Goal: Information Seeking & Learning: Learn about a topic

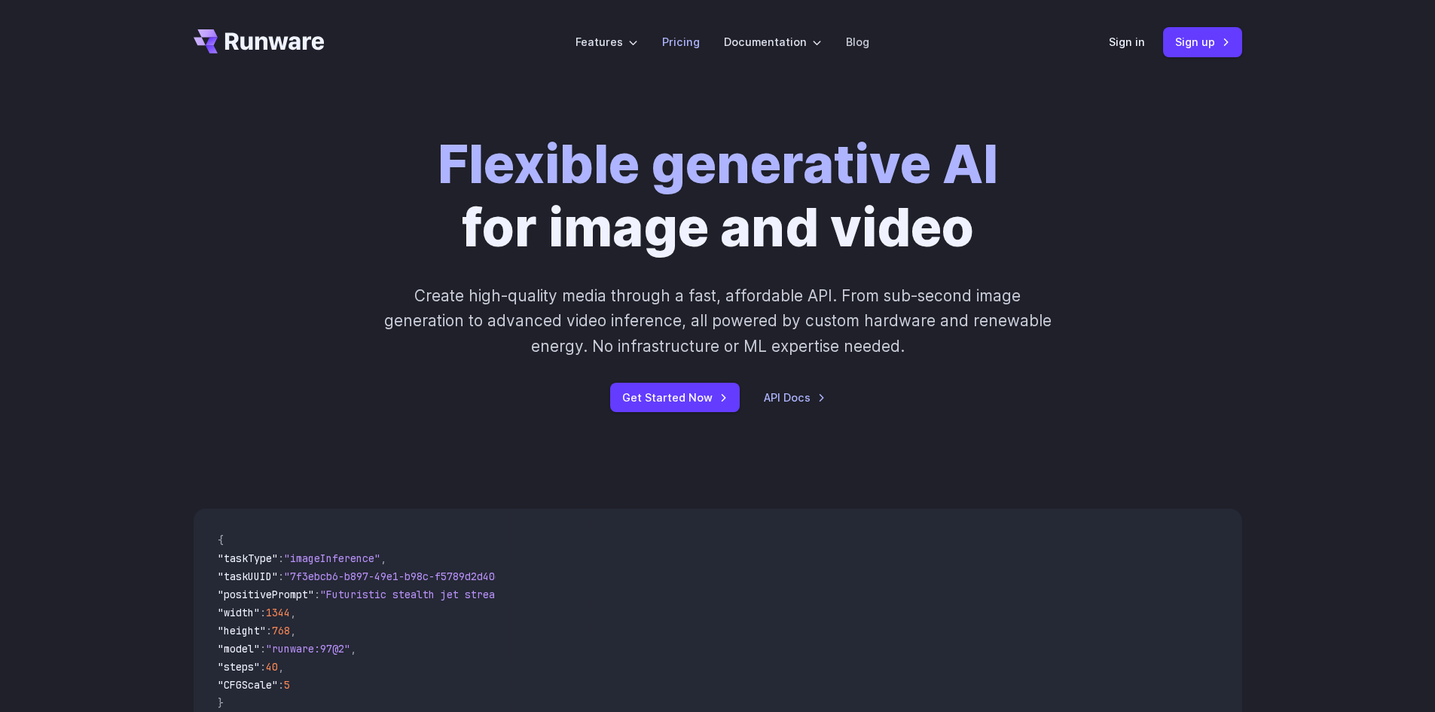
click at [686, 46] on link "Pricing" at bounding box center [681, 41] width 38 height 17
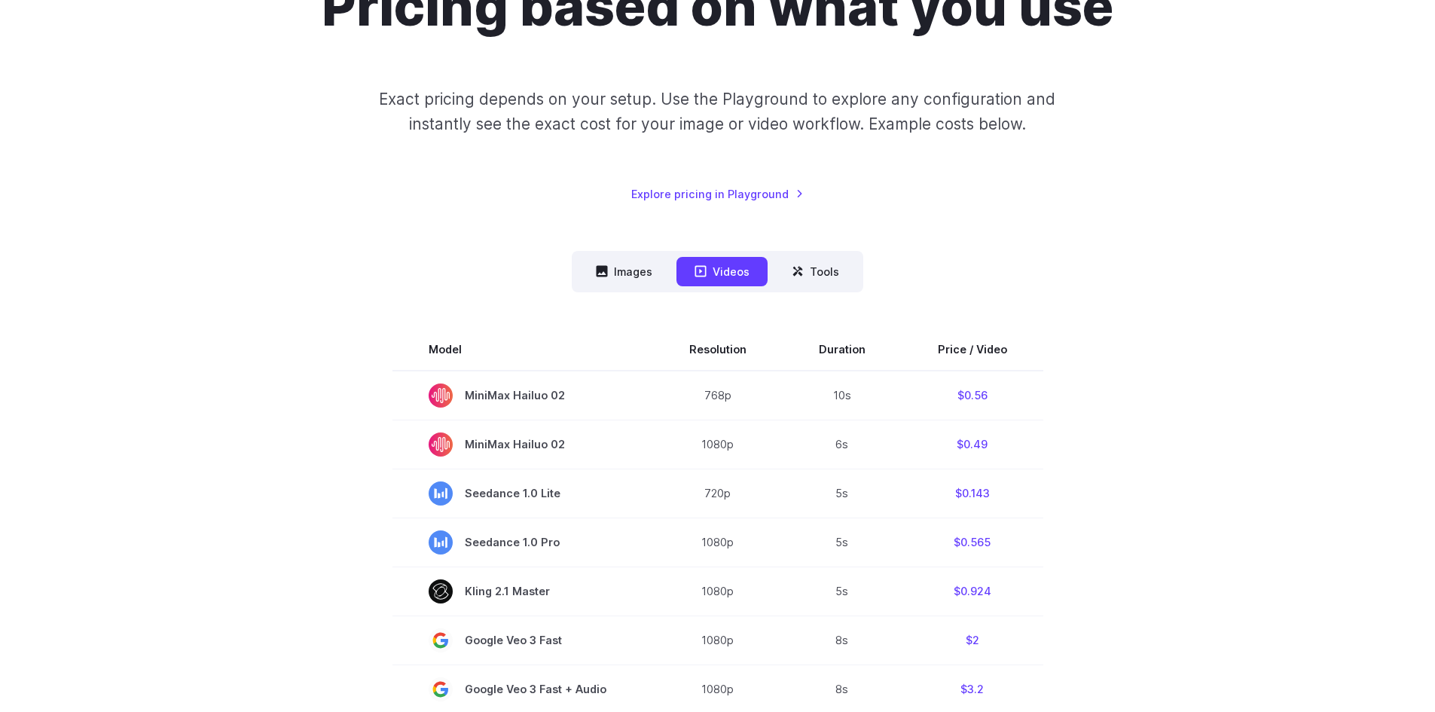
scroll to position [151, 0]
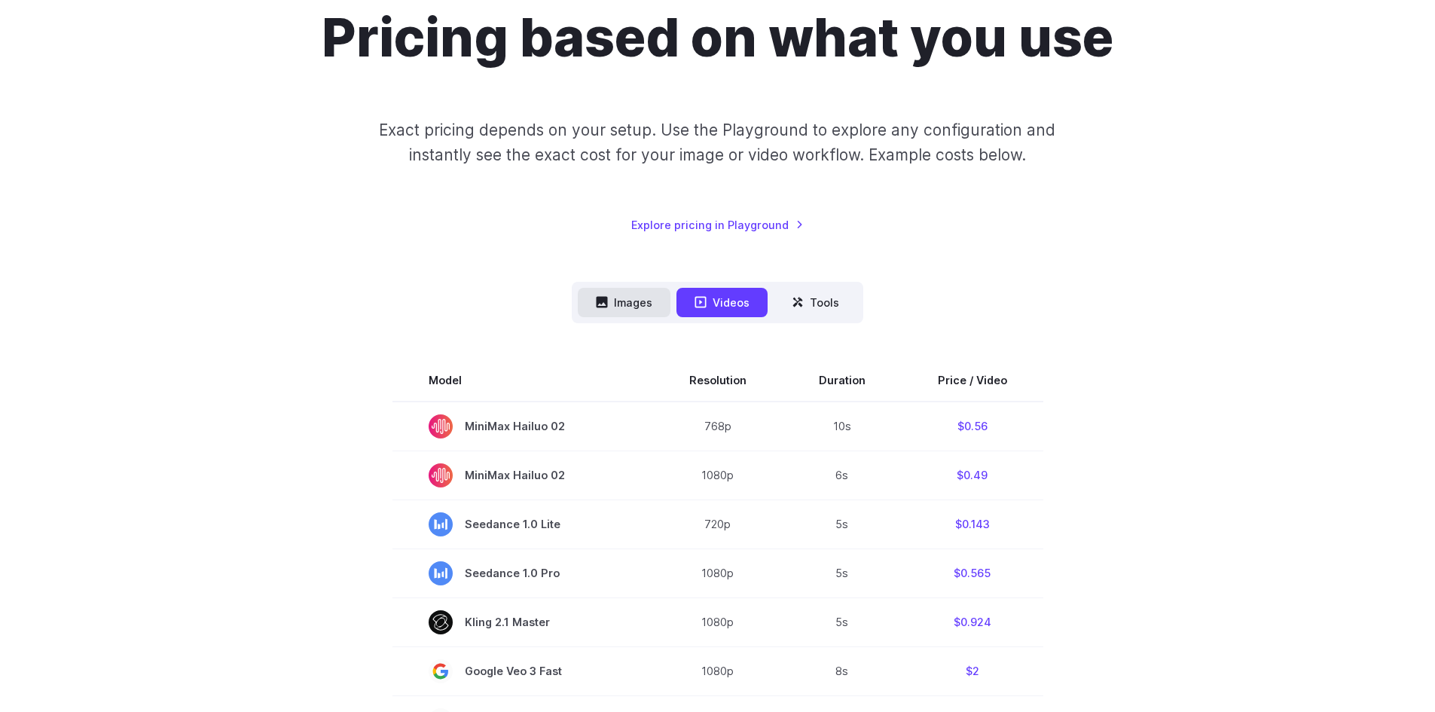
click at [641, 293] on button "Images" at bounding box center [624, 302] width 93 height 29
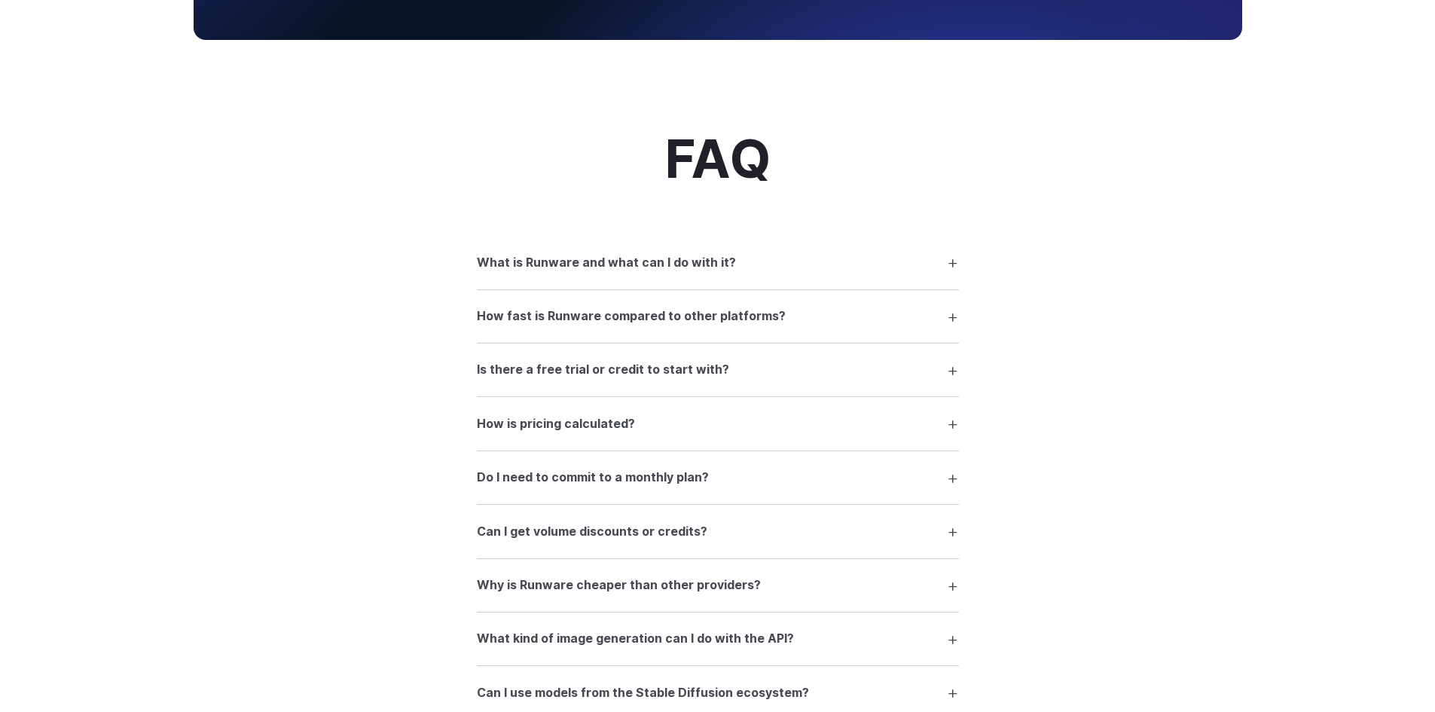
scroll to position [1883, 0]
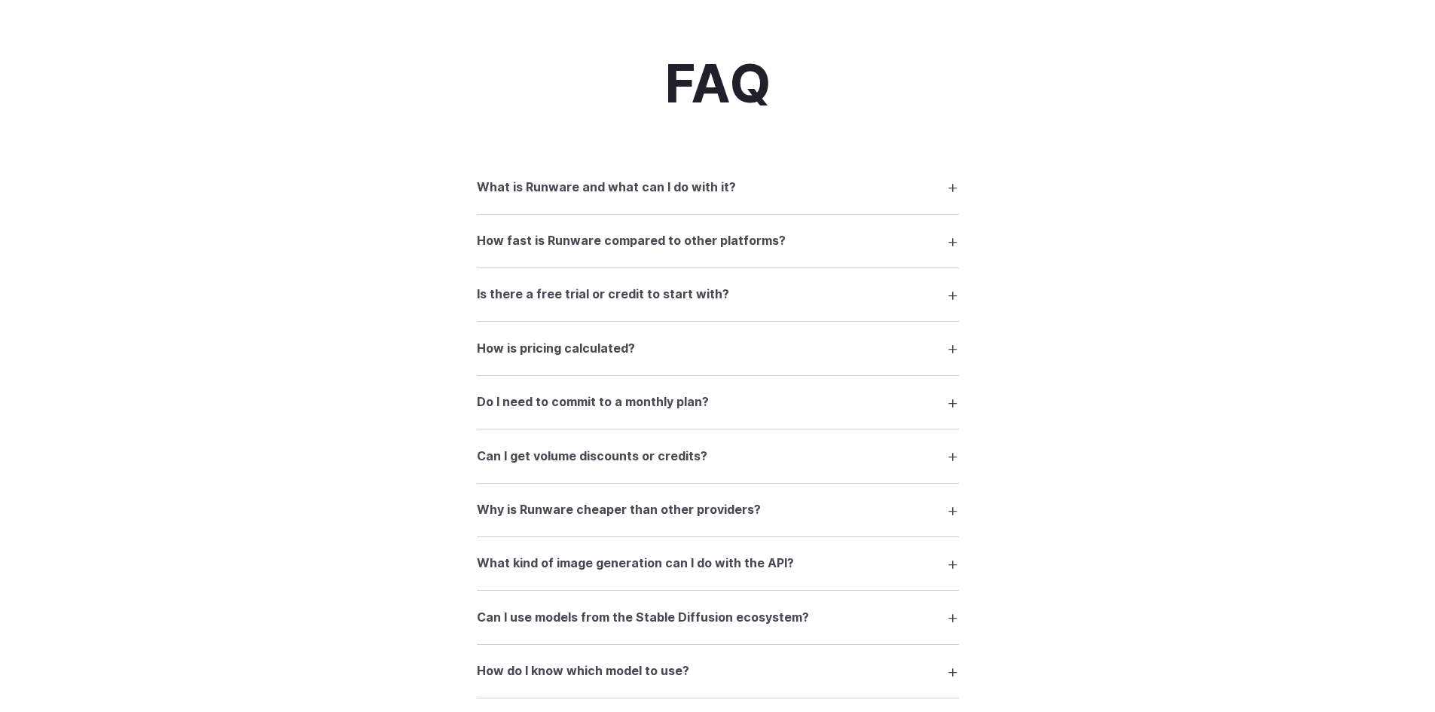
click at [950, 349] on summary "How is pricing calculated?" at bounding box center [718, 348] width 482 height 29
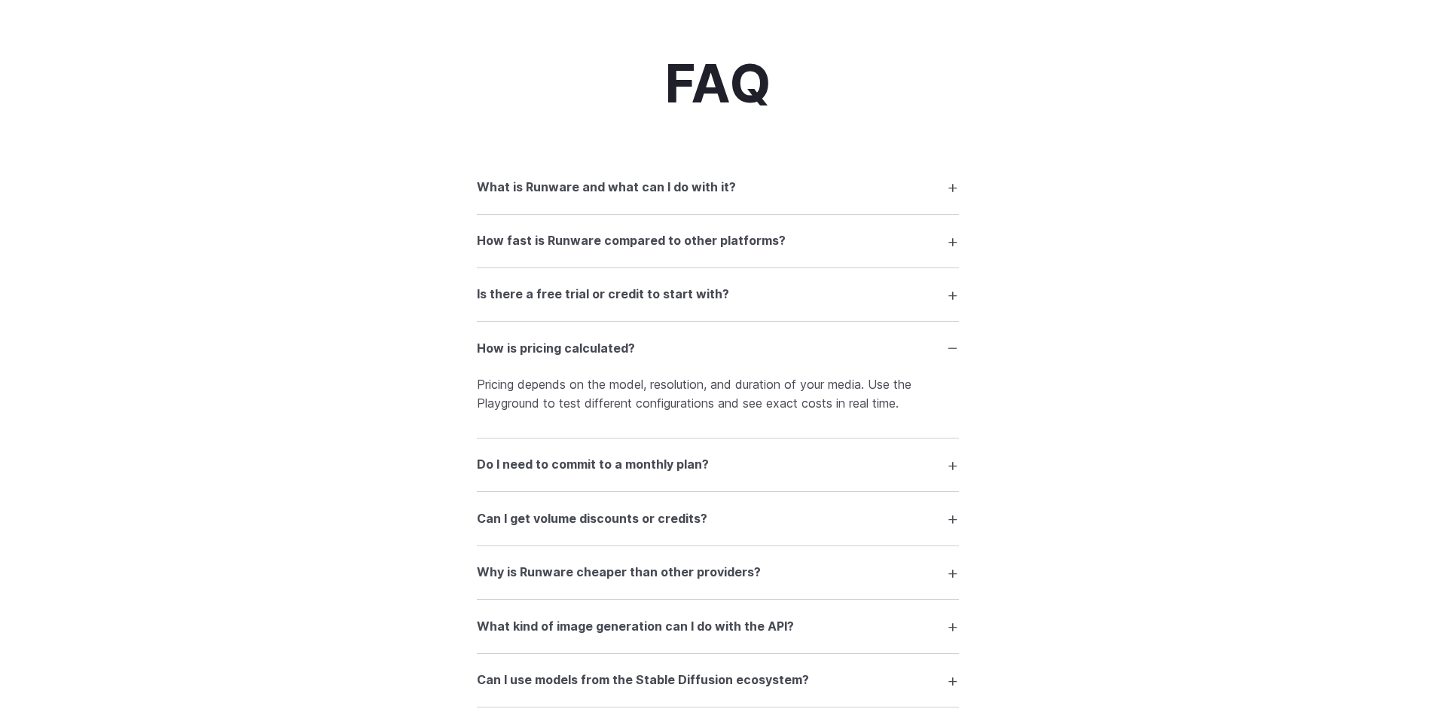
click at [950, 349] on summary "How is pricing calculated?" at bounding box center [718, 348] width 482 height 29
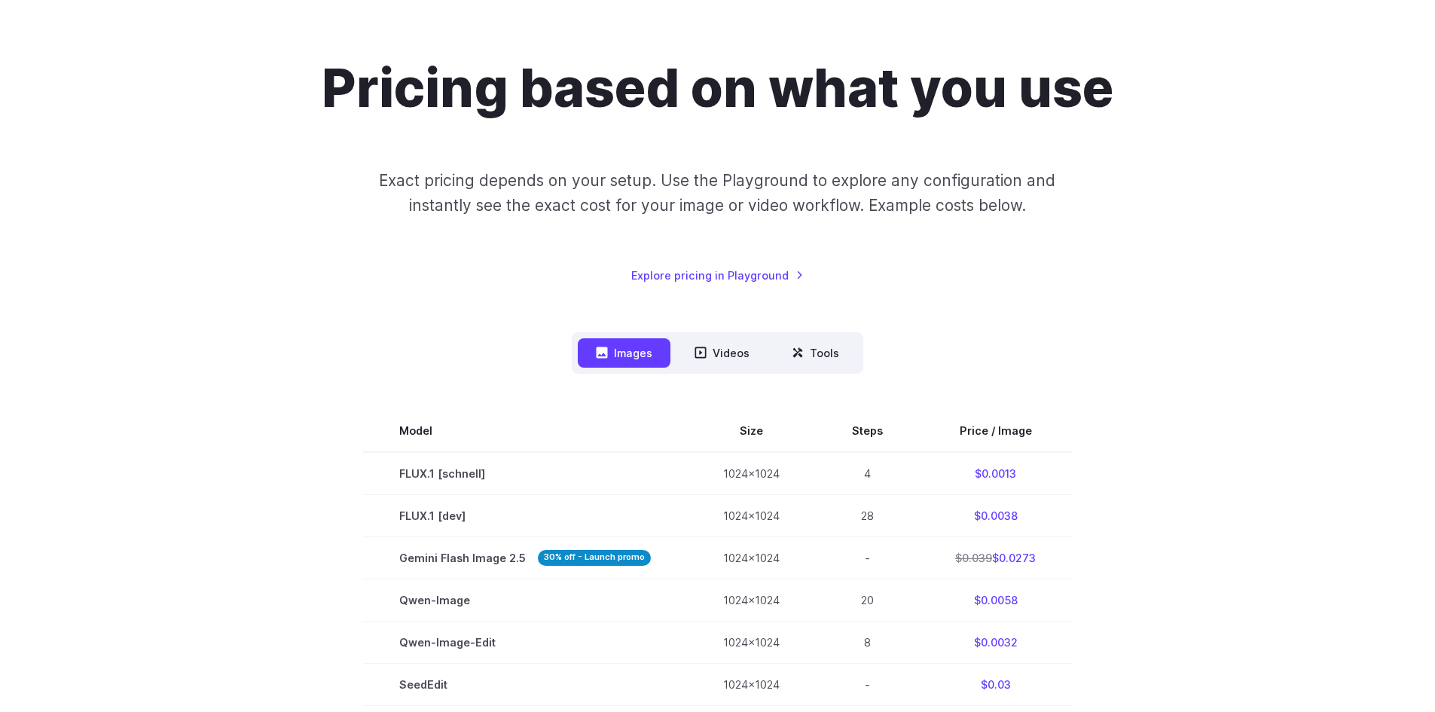
scroll to position [67, 0]
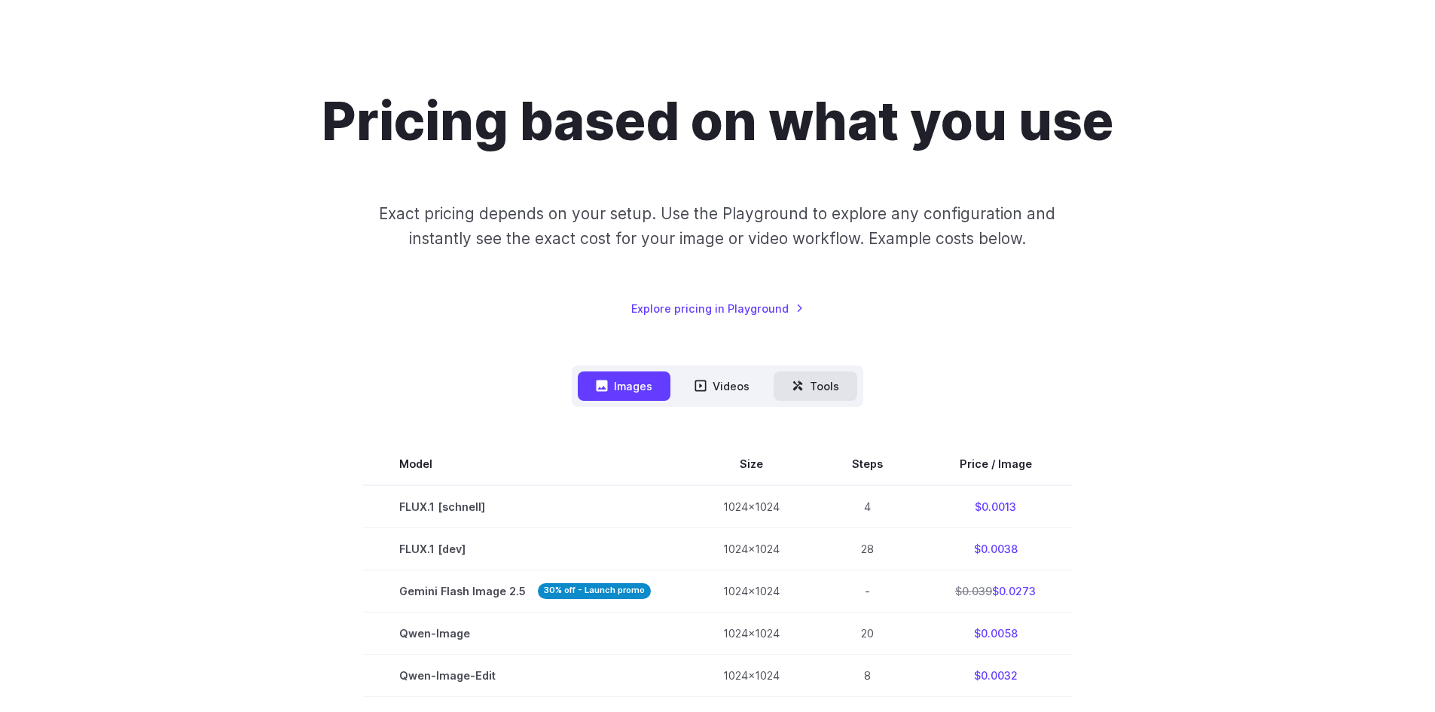
click at [828, 390] on button "Tools" at bounding box center [815, 385] width 84 height 29
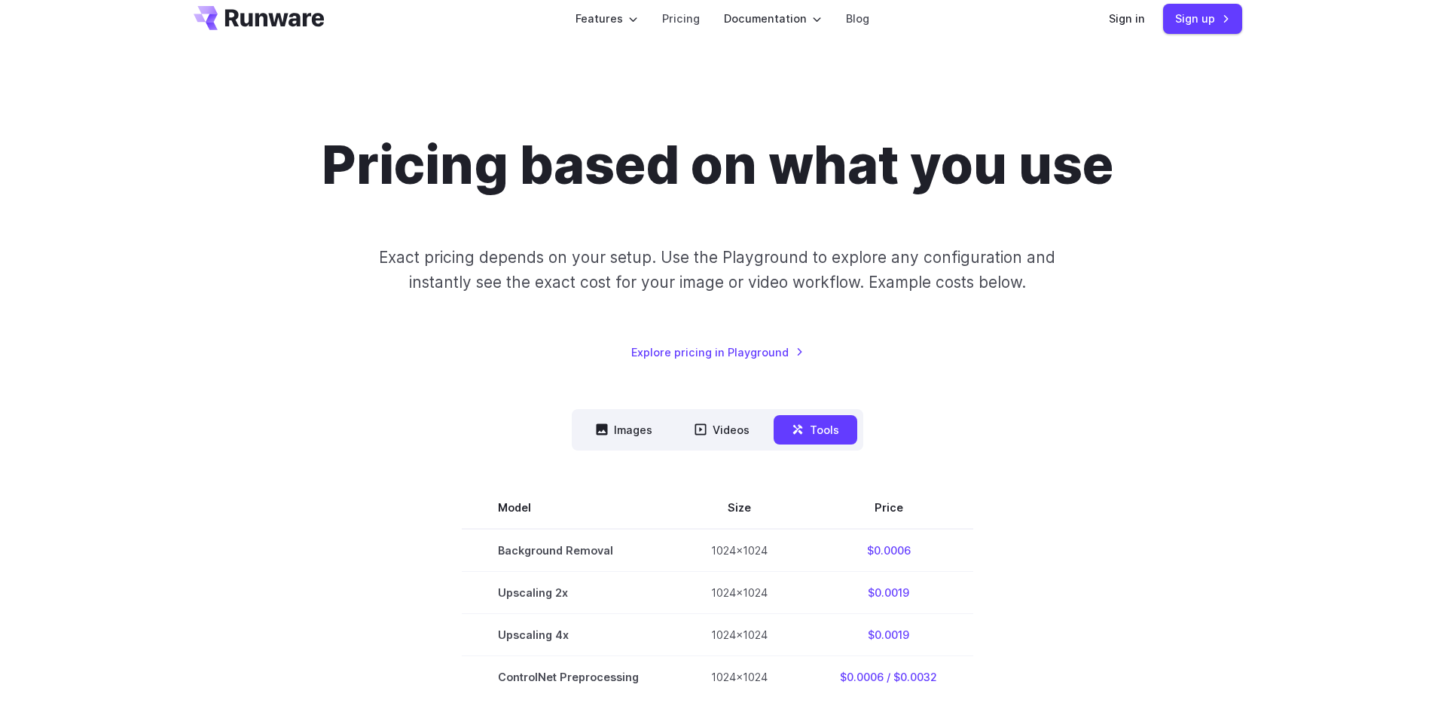
scroll to position [0, 0]
